Goal: Check status: Check status

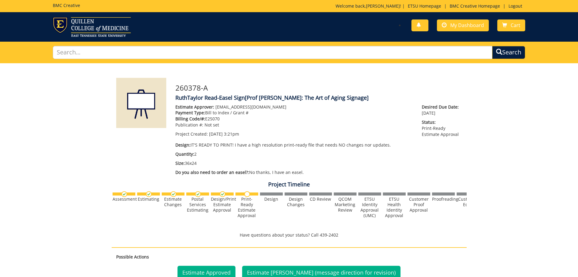
scroll to position [186, 0]
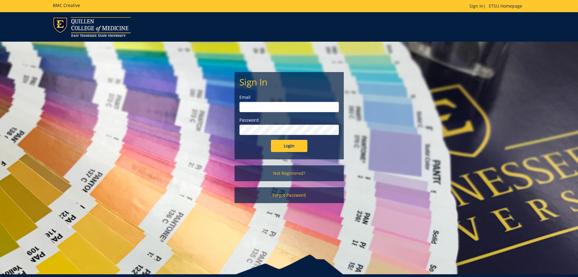
type input "[EMAIL_ADDRESS][DOMAIN_NAME]"
click at [292, 146] on input "Login" at bounding box center [289, 146] width 36 height 12
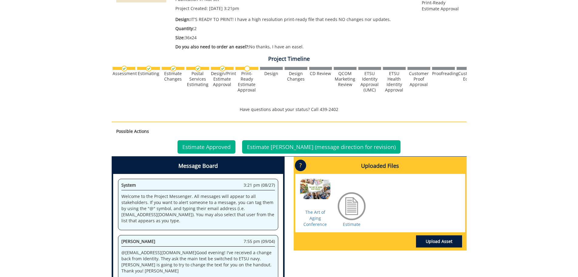
scroll to position [150, 0]
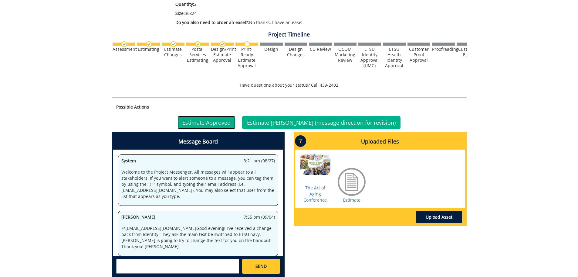
click at [233, 122] on link "Estimate Approved" at bounding box center [207, 122] width 58 height 13
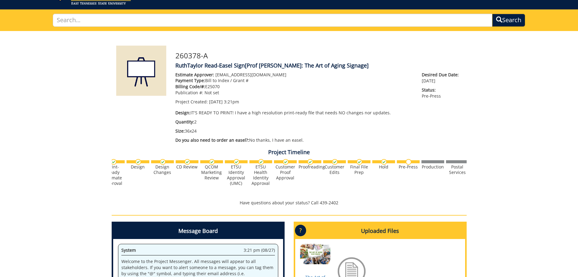
scroll to position [0, 146]
